Goal: Task Accomplishment & Management: Manage account settings

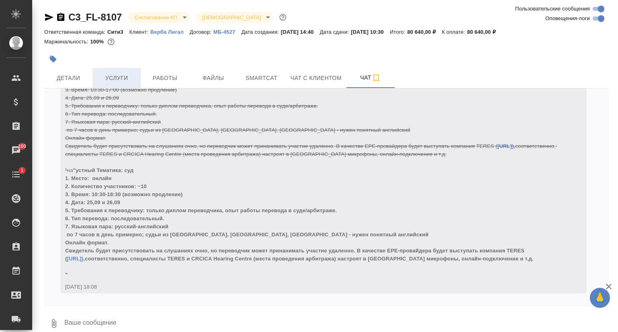
scroll to position [4277, 0]
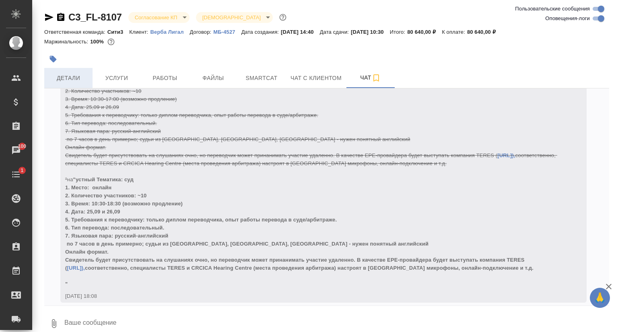
click at [61, 80] on span "Детали" at bounding box center [68, 78] width 39 height 10
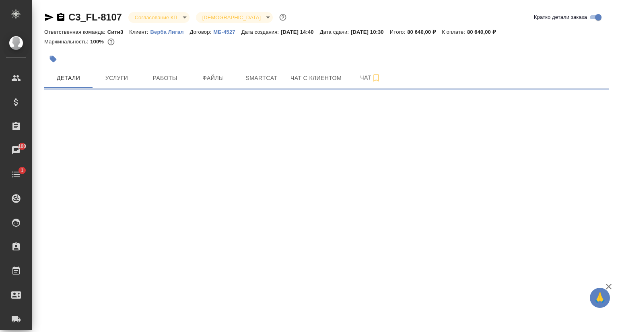
select select "RU"
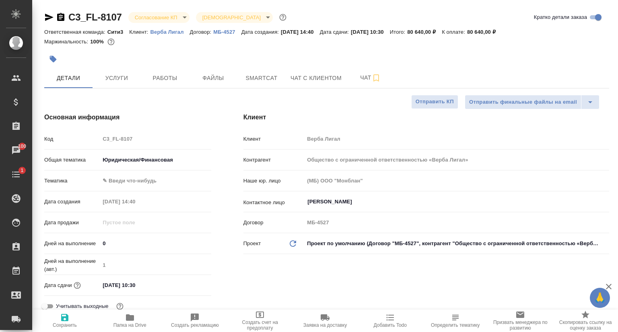
type textarea "x"
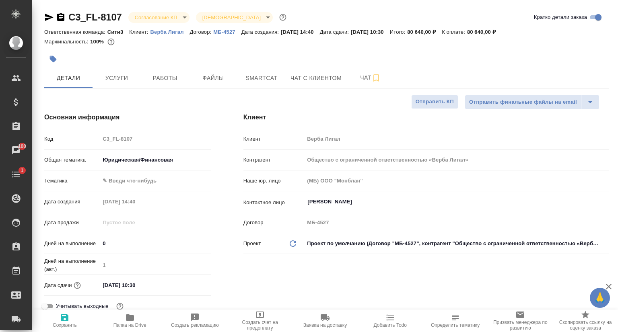
type textarea "x"
click at [49, 16] on icon "button" at bounding box center [49, 17] width 8 height 7
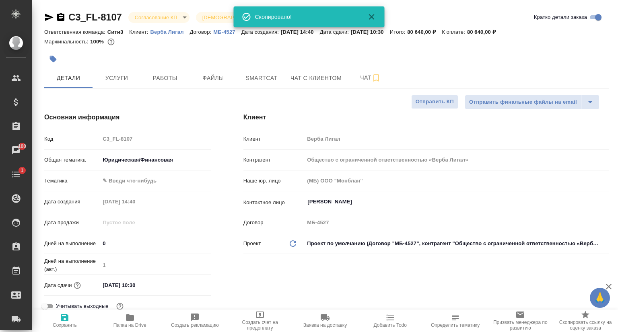
type textarea "x"
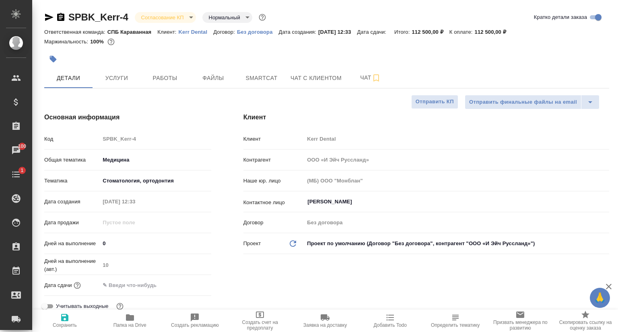
select select "RU"
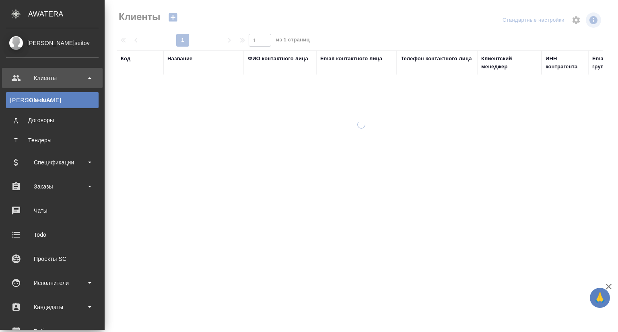
select select "RU"
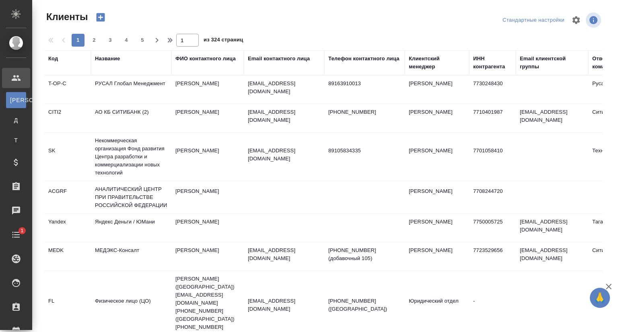
click at [114, 60] on div "Название" at bounding box center [107, 59] width 25 height 8
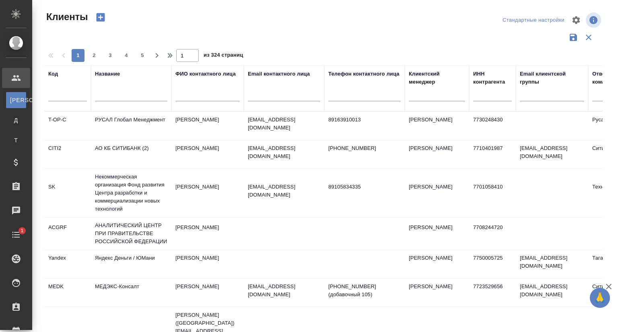
click at [116, 95] on input "text" at bounding box center [131, 96] width 72 height 10
paste input "verba.legal"
type input "verba.legal"
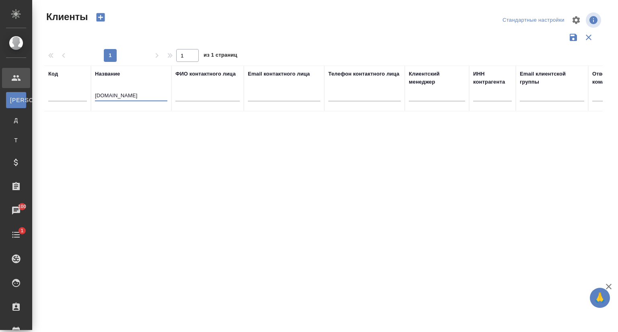
drag, startPoint x: 132, startPoint y: 94, endPoint x: 55, endPoint y: 99, distance: 77.0
click at [55, 99] on tr "Код Название verba.legal ФИО контактного лица Email контактного лица Телефон ко…" at bounding box center [348, 89] width 608 height 46
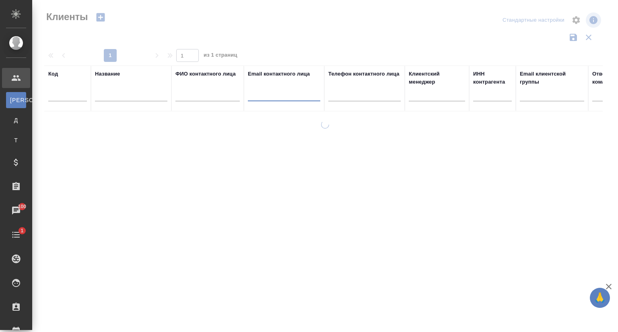
click at [285, 98] on input "text" at bounding box center [284, 96] width 72 height 10
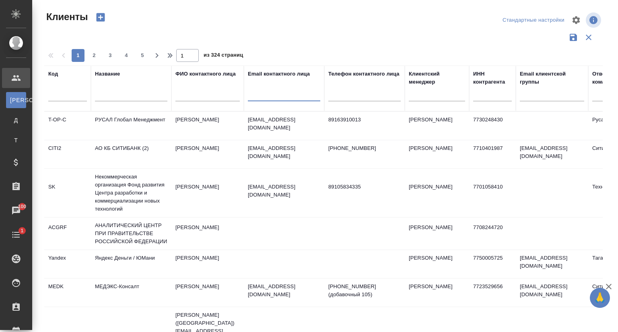
paste input "verba.legal"
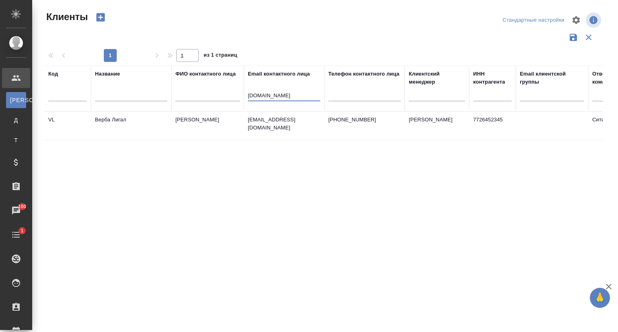
type input "verba.legal"
click at [110, 121] on td "Верба Лигал" at bounding box center [131, 126] width 80 height 28
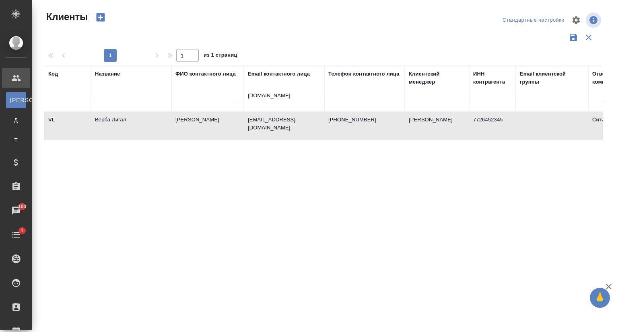
click at [110, 121] on td "Верба Лигал" at bounding box center [131, 126] width 80 height 28
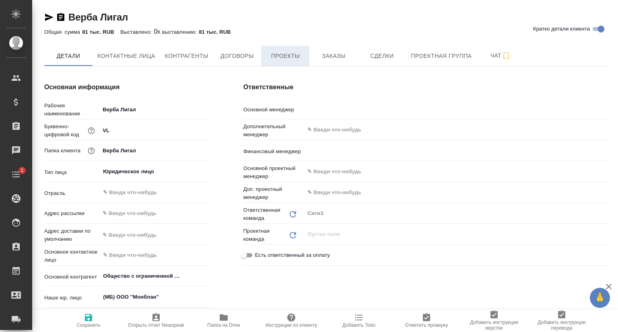
click at [293, 62] on button "Проекты" at bounding box center [285, 56] width 48 height 20
type textarea "x"
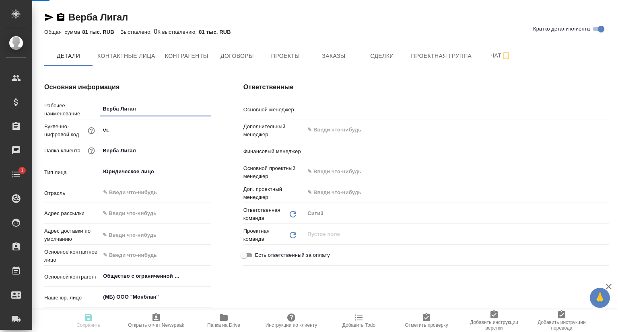
type textarea "x"
type input "[PERSON_NAME]"
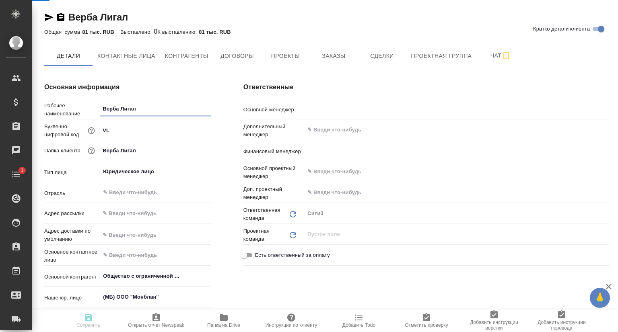
type input "Левченко Юлия"
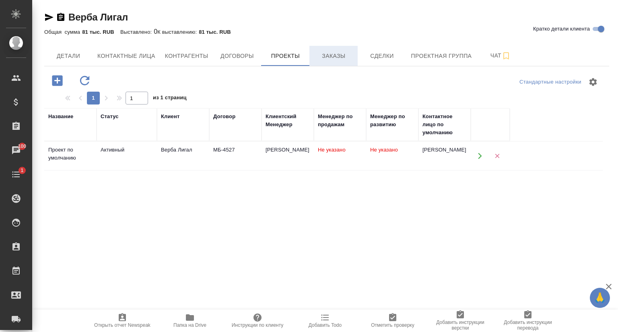
click at [325, 64] on button "Заказы" at bounding box center [333, 56] width 48 height 20
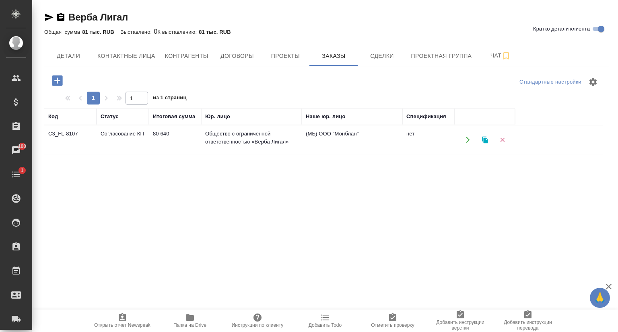
click at [67, 133] on td "C3_FL-8107" at bounding box center [70, 140] width 52 height 28
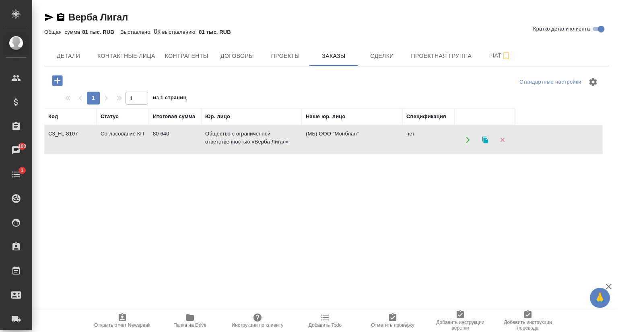
click at [67, 133] on td "C3_FL-8107" at bounding box center [70, 140] width 52 height 28
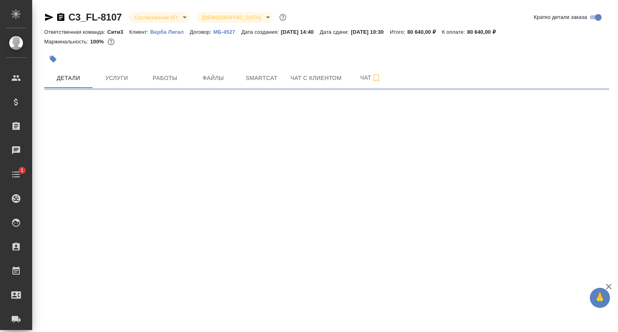
select select "RU"
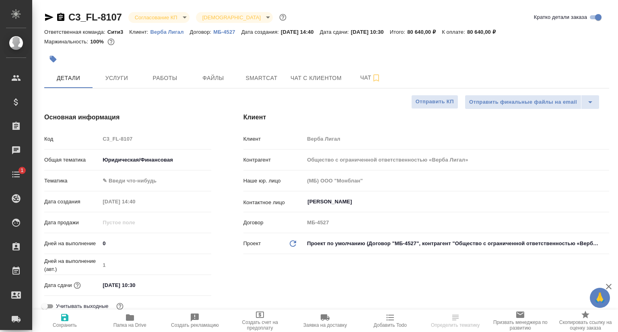
type textarea "x"
click at [48, 19] on icon "button" at bounding box center [49, 17] width 8 height 7
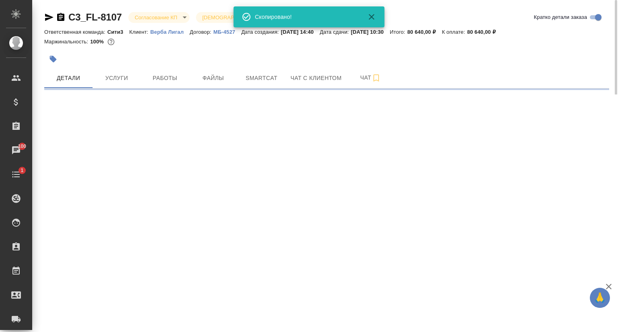
select select "RU"
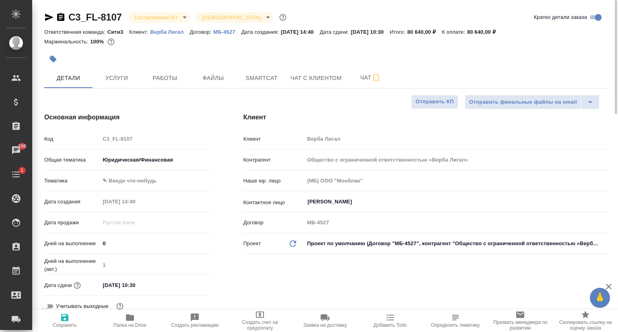
type textarea "x"
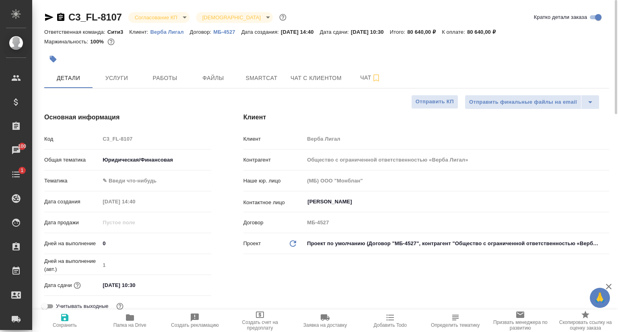
type textarea "x"
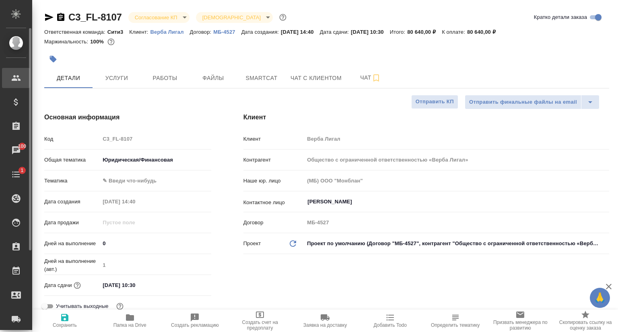
type textarea "x"
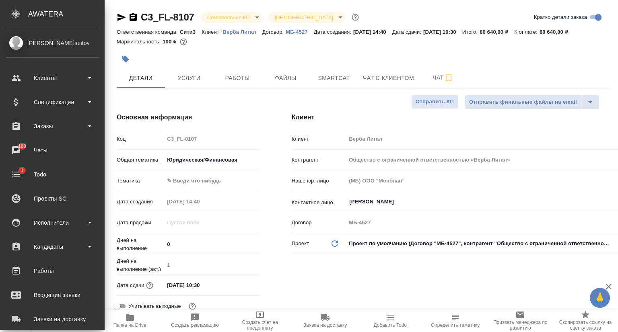
type textarea "x"
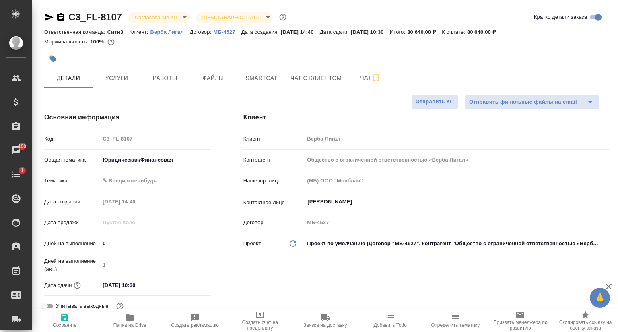
click at [47, 18] on icon "button" at bounding box center [49, 17] width 8 height 7
click at [98, 140] on div "Код C3_FL-8107" at bounding box center [127, 139] width 167 height 14
type textarea "x"
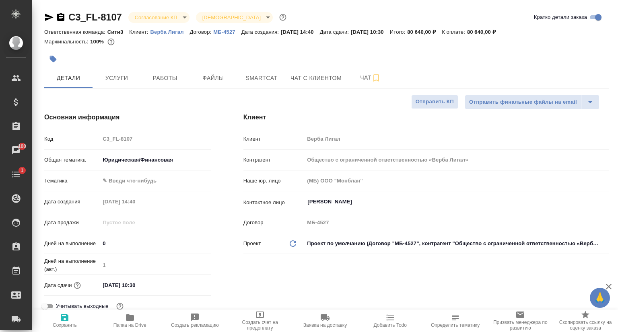
type textarea "x"
click at [48, 20] on icon "button" at bounding box center [49, 17] width 10 height 10
type textarea "x"
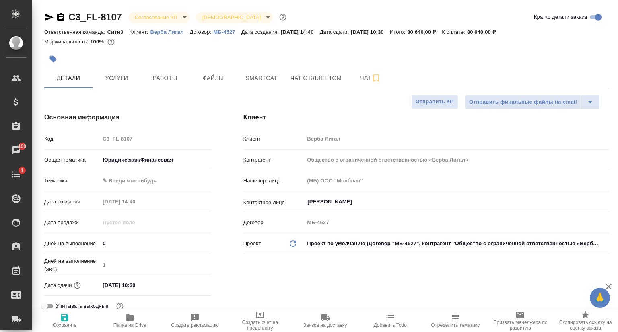
type textarea "x"
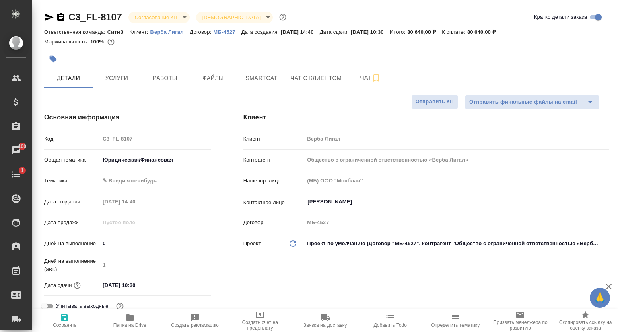
type textarea "x"
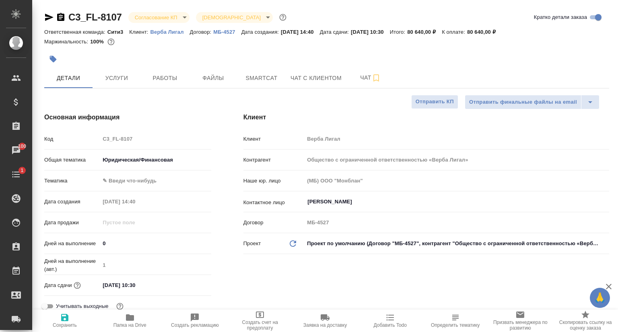
type textarea "x"
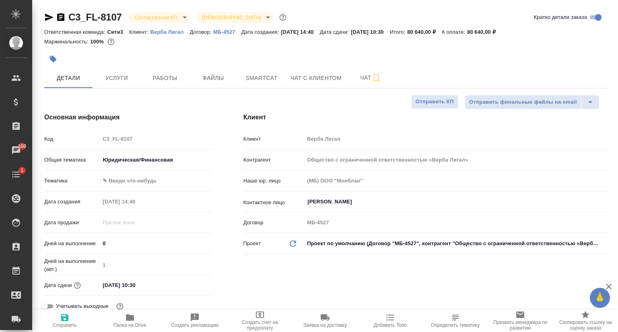
type textarea "x"
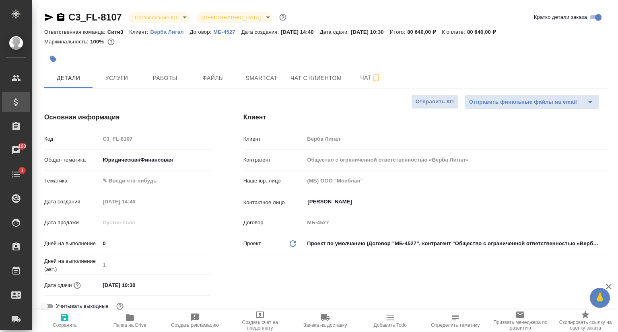
type textarea "x"
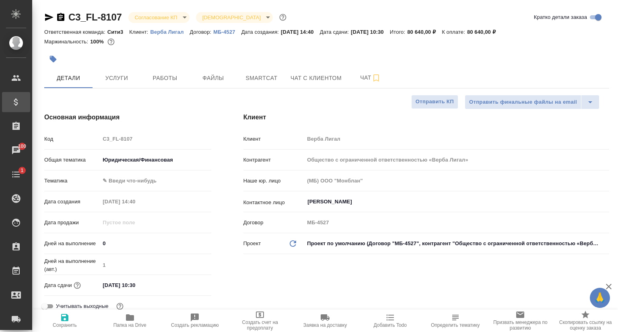
type textarea "x"
